Goal: Task Accomplishment & Management: Manage account settings

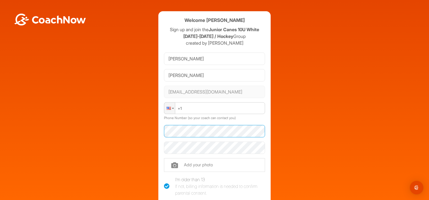
click at [105, 128] on div "Welcome [PERSON_NAME] Sign up and join the Junior Canes 10U White [DATE]-[DATE]…" at bounding box center [214, 137] width 423 height 253
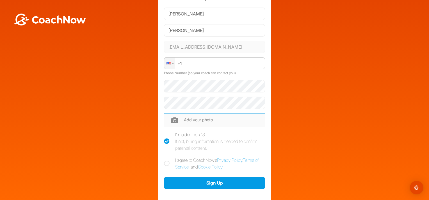
scroll to position [56, 0]
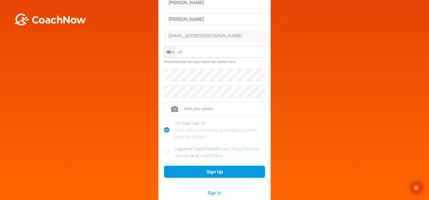
click at [164, 153] on icon at bounding box center [167, 152] width 6 height 6
click at [164, 149] on input "I agree to CoachNow's Privacy Policy , Terms of Service , and Cookie Policy ." at bounding box center [166, 147] width 4 height 4
checkbox input "true"
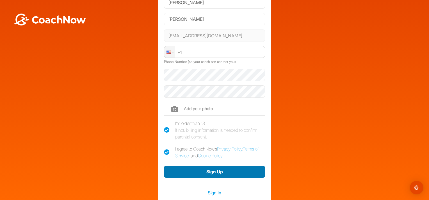
click at [176, 167] on button "Sign Up" at bounding box center [214, 171] width 101 height 12
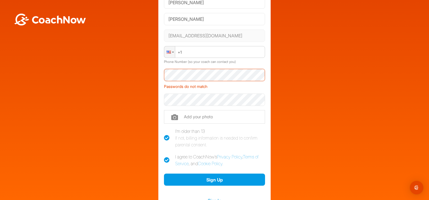
click at [143, 72] on div "Welcome [PERSON_NAME] Sign up and join the Junior Canes 10U White [DATE]-[DATE]…" at bounding box center [214, 85] width 423 height 261
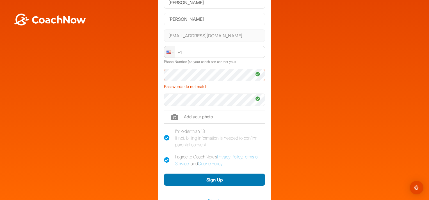
click at [182, 176] on button "Sign Up" at bounding box center [214, 179] width 101 height 12
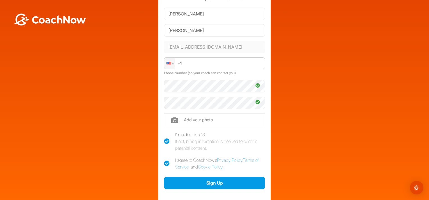
scroll to position [0, 0]
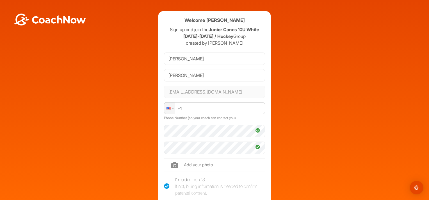
click at [170, 110] on div at bounding box center [169, 107] width 11 height 11
click at [119, 109] on div "Welcome [PERSON_NAME] Sign up and join the Junior Canes 10U White [DATE]-[DATE]…" at bounding box center [214, 137] width 423 height 253
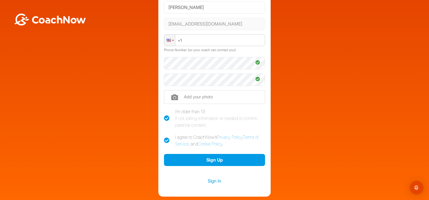
scroll to position [103, 0]
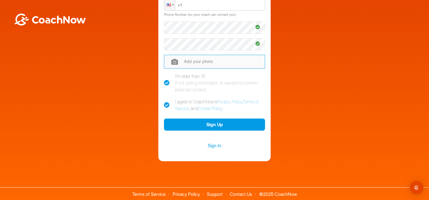
click at [184, 65] on input "file" at bounding box center [214, 61] width 101 height 13
click at [190, 63] on input "file" at bounding box center [214, 61] width 101 height 13
type input "C:\fakepath\Logo1-e1647280002357-768x245.png"
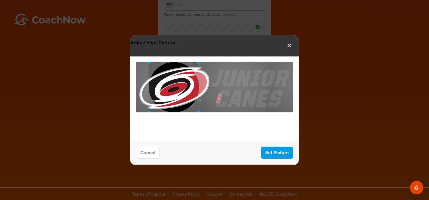
drag, startPoint x: 194, startPoint y: 79, endPoint x: 154, endPoint y: 78, distance: 40.7
click at [154, 78] on div at bounding box center [174, 87] width 50 height 50
click at [270, 154] on button "Set Picture" at bounding box center [277, 152] width 32 height 12
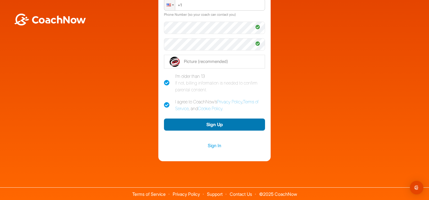
click at [203, 124] on button "Sign Up" at bounding box center [214, 124] width 101 height 12
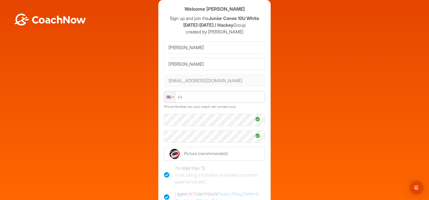
scroll to position [45, 0]
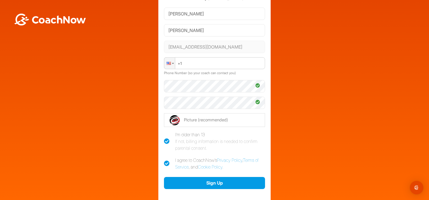
click at [169, 62] on div at bounding box center [169, 62] width 11 height 11
click at [178, 30] on input "[PERSON_NAME]" at bounding box center [214, 30] width 101 height 12
click at [193, 30] on input "[PERSON_NAME]" at bounding box center [214, 30] width 101 height 12
click at [129, 148] on div "Welcome [PERSON_NAME] Sign up and join the Junior Canes 10U White [DATE]-[DATE]…" at bounding box center [214, 92] width 423 height 253
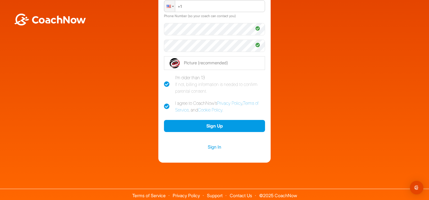
scroll to position [103, 0]
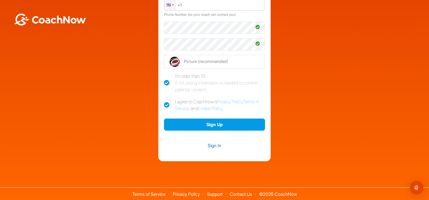
click at [208, 143] on link "Sign In" at bounding box center [214, 145] width 101 height 7
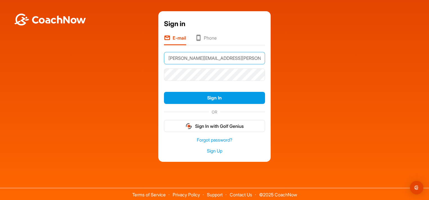
drag, startPoint x: 227, startPoint y: 56, endPoint x: 139, endPoint y: 66, distance: 88.9
click at [139, 66] on div "Sign in E-mail Phone [PERSON_NAME][EMAIL_ADDRESS][PERSON_NAME][DOMAIN_NAME] Sig…" at bounding box center [214, 86] width 423 height 150
type input "[EMAIL_ADDRESS][DOMAIN_NAME]"
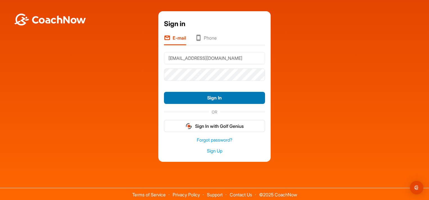
click at [201, 95] on button "Sign In" at bounding box center [214, 98] width 101 height 12
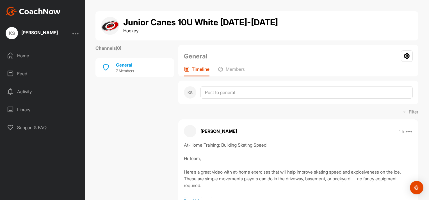
click at [220, 172] on div "At-Home Training: Building Skating Speed Hi Team, Here’s a great video with at-…" at bounding box center [298, 169] width 229 height 56
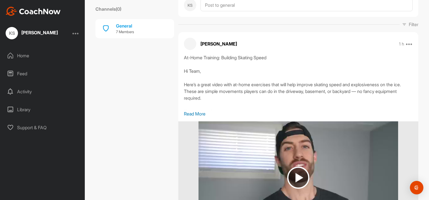
scroll to position [112, 0]
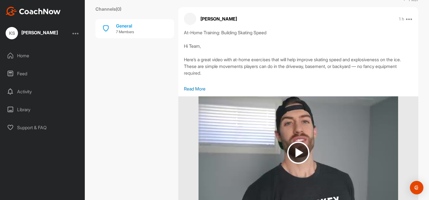
click at [188, 87] on p "Read More" at bounding box center [298, 88] width 229 height 7
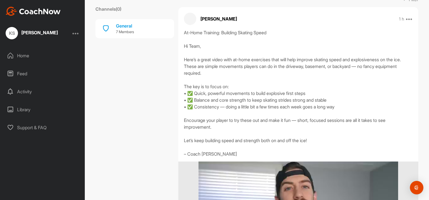
click at [202, 82] on div "At-Home Training: Building Skating Speed Hi Team, Here’s a great video with at-…" at bounding box center [298, 93] width 229 height 128
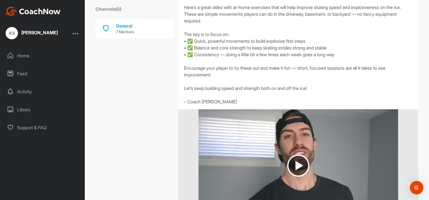
scroll to position [179, 0]
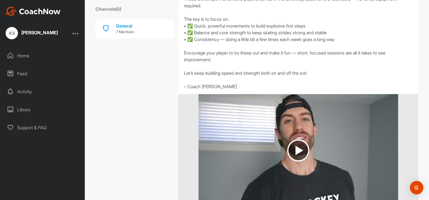
click at [291, 142] on img at bounding box center [298, 150] width 22 height 22
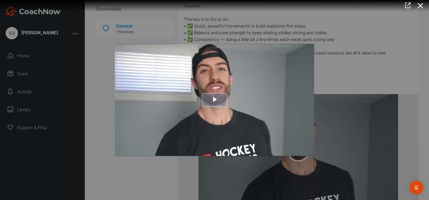
click at [214, 100] on span "Video Player" at bounding box center [214, 100] width 0 height 0
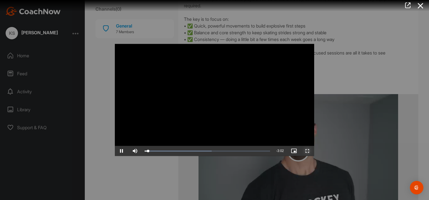
click at [306, 151] on span "Video Player" at bounding box center [306, 151] width 13 height 0
